Goal: Information Seeking & Learning: Learn about a topic

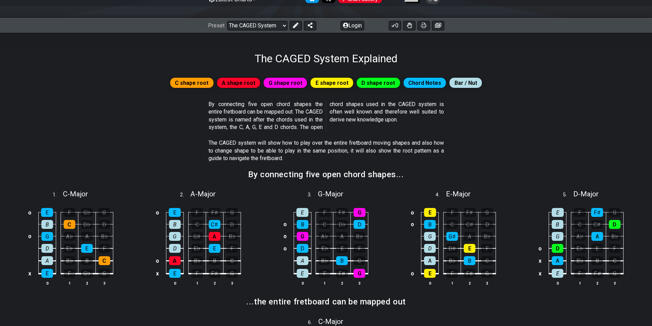
scroll to position [74, 0]
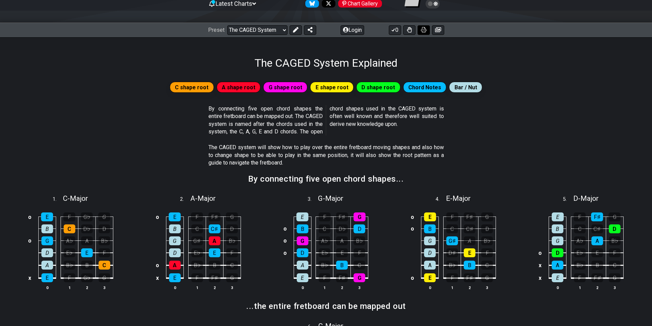
click at [422, 30] on icon at bounding box center [423, 29] width 5 height 5
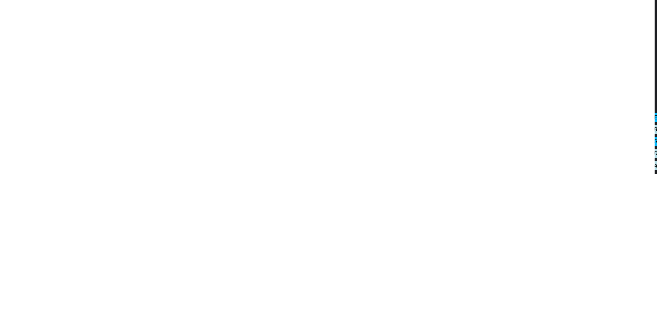
scroll to position [0, 0]
click at [363, 7] on div at bounding box center [328, 163] width 657 height 326
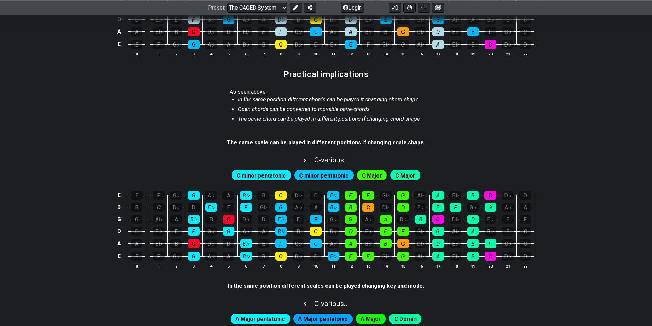
scroll to position [548, 0]
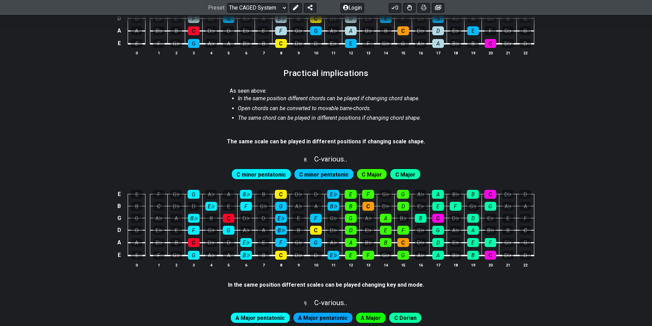
click at [259, 176] on span "C minor pentatonic" at bounding box center [261, 175] width 49 height 10
click at [314, 173] on span "C minor pentatonic" at bounding box center [323, 175] width 49 height 10
click at [352, 171] on div "C minor pentatonic C minor pentatonic C Major C Major" at bounding box center [326, 174] width 192 height 14
click at [372, 173] on span "C Major" at bounding box center [372, 175] width 20 height 10
click at [396, 171] on span "C Major" at bounding box center [405, 175] width 20 height 10
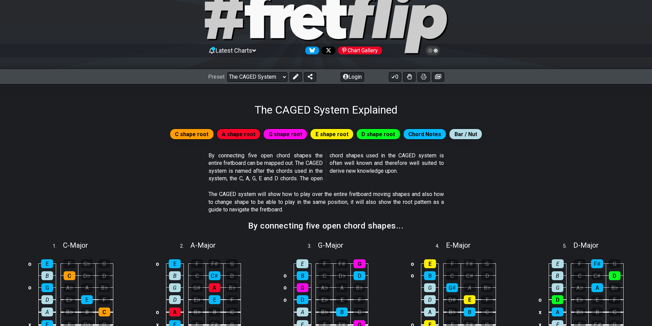
scroll to position [0, 0]
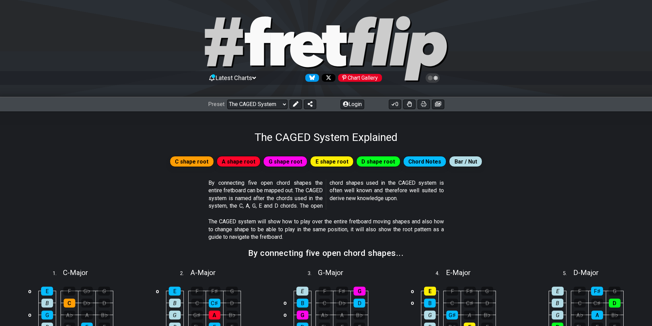
click at [364, 77] on div "Chart Gallery" at bounding box center [360, 78] width 44 height 8
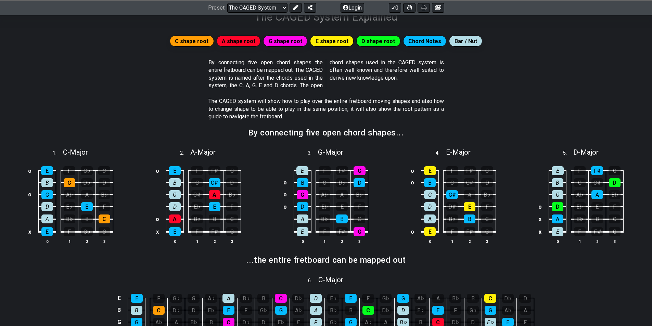
scroll to position [137, 0]
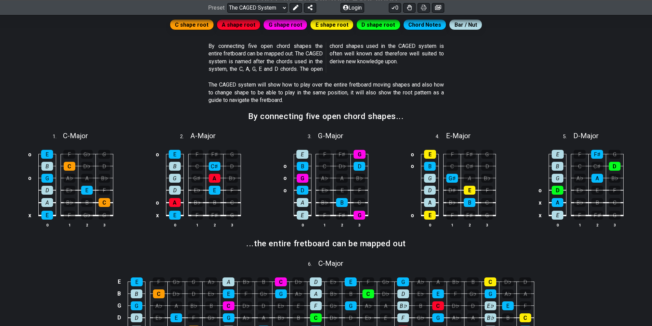
drag, startPoint x: 424, startPoint y: 11, endPoint x: 536, endPoint y: -28, distance: 119.0
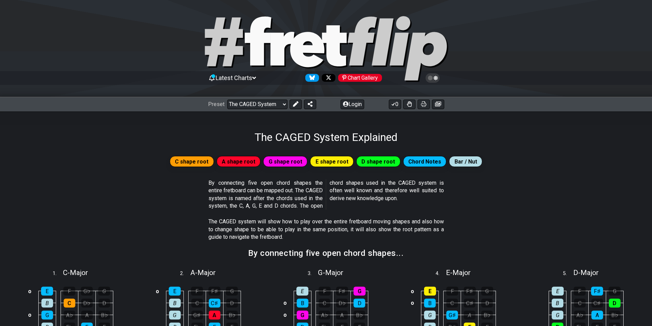
click at [249, 161] on span "A shape root" at bounding box center [239, 162] width 34 height 10
click at [290, 161] on span "G shape root" at bounding box center [286, 162] width 34 height 10
click at [323, 161] on span "E shape root" at bounding box center [332, 162] width 33 height 10
click at [362, 161] on span "D shape root" at bounding box center [378, 162] width 34 height 10
click at [379, 161] on span "D shape root" at bounding box center [378, 162] width 34 height 10
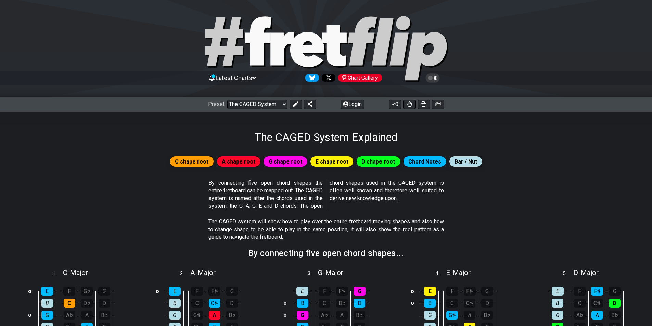
click at [419, 160] on span "Chord Notes" at bounding box center [424, 162] width 33 height 10
click at [245, 79] on span "Latest Charts" at bounding box center [234, 77] width 37 height 7
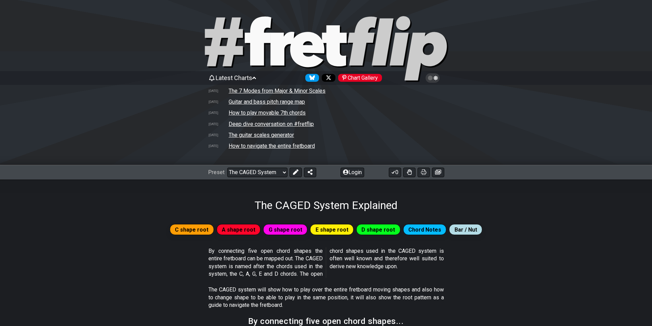
click at [302, 146] on td "How to navigate the entire fretboard" at bounding box center [271, 145] width 87 height 7
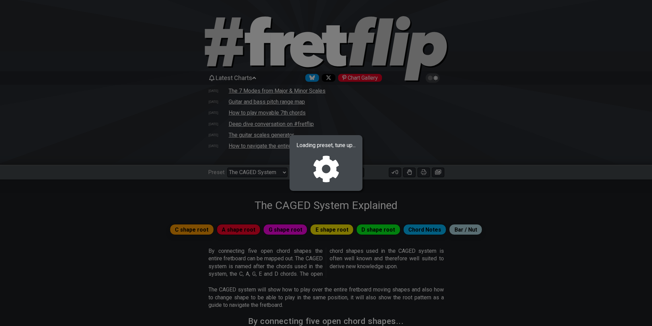
select select "/welcome"
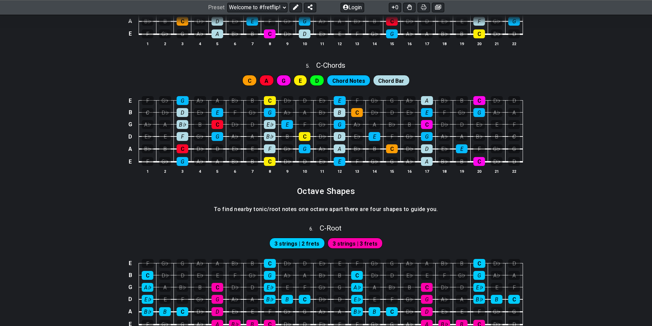
scroll to position [167, 0]
